Goal: Information Seeking & Learning: Learn about a topic

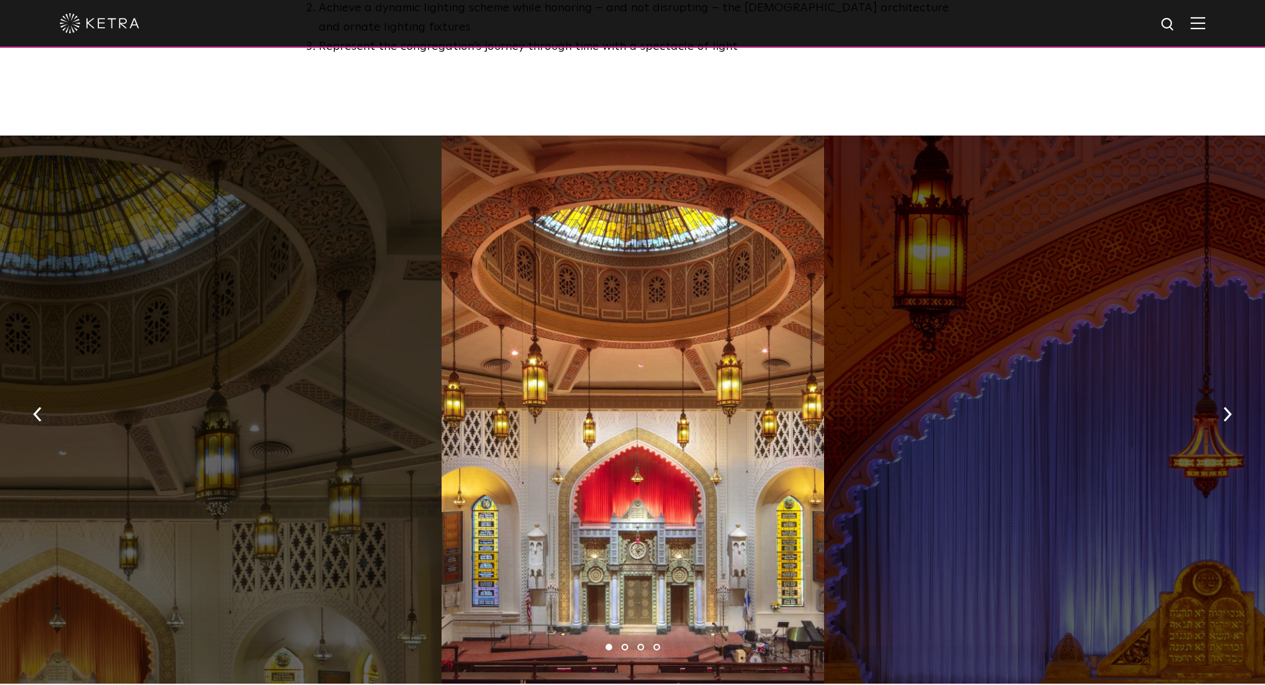
scroll to position [937, 0]
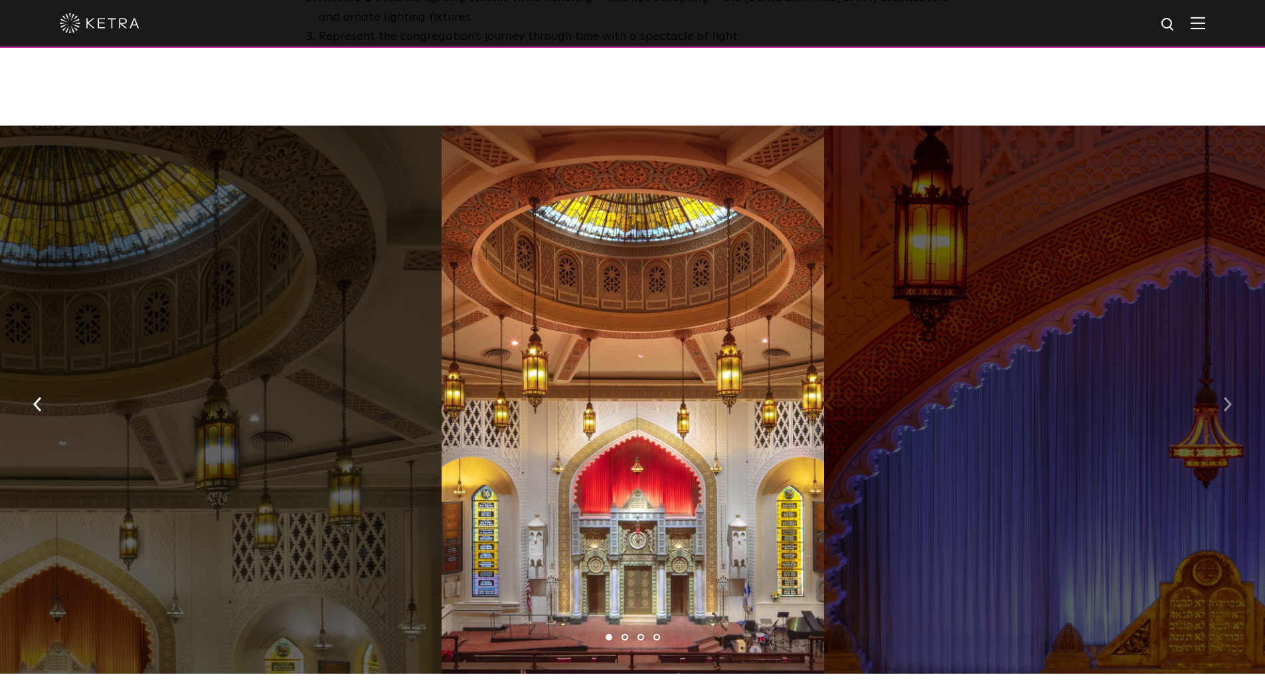
click at [1228, 380] on button "button" at bounding box center [1228, 403] width 29 height 46
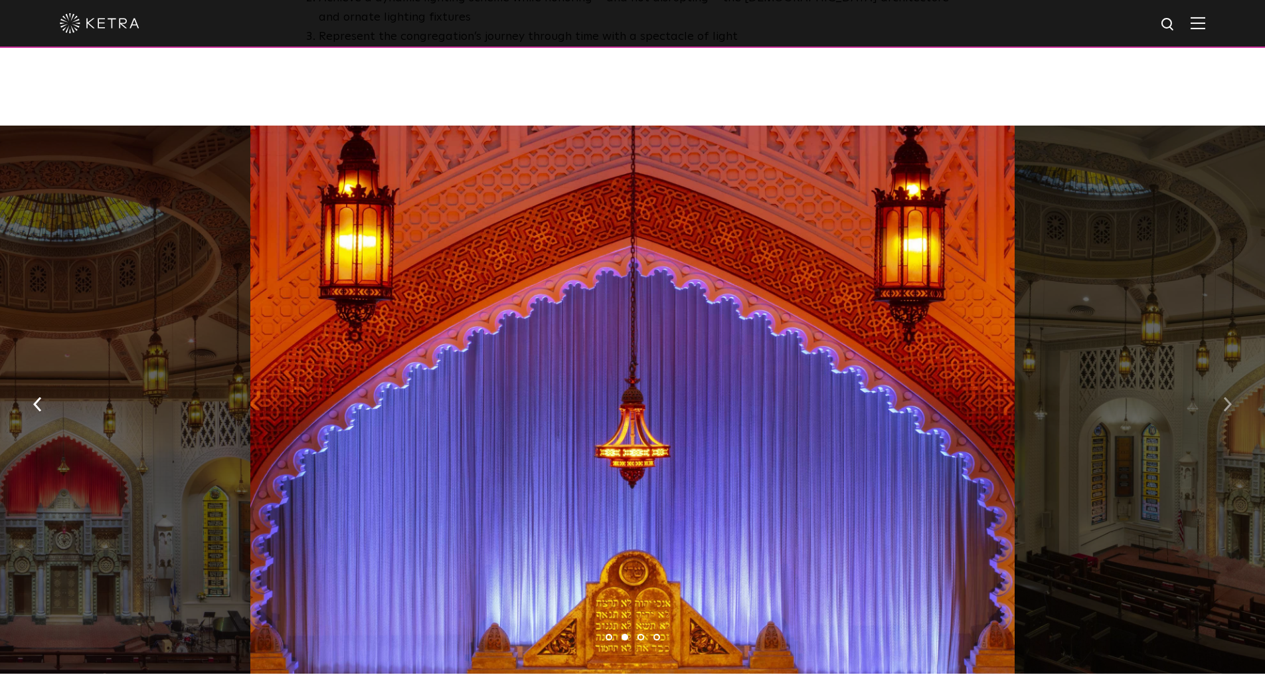
click at [1228, 380] on button "button" at bounding box center [1228, 403] width 29 height 46
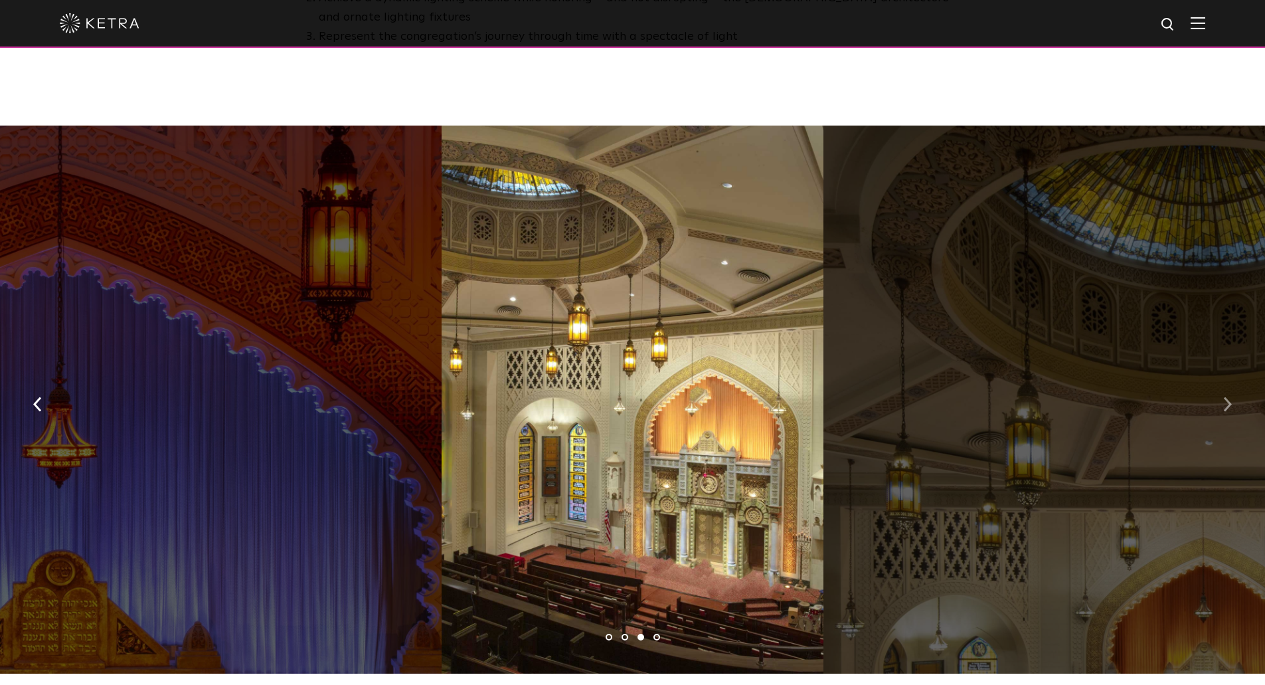
click at [1228, 380] on button "button" at bounding box center [1228, 403] width 29 height 46
